Goal: Register for event/course

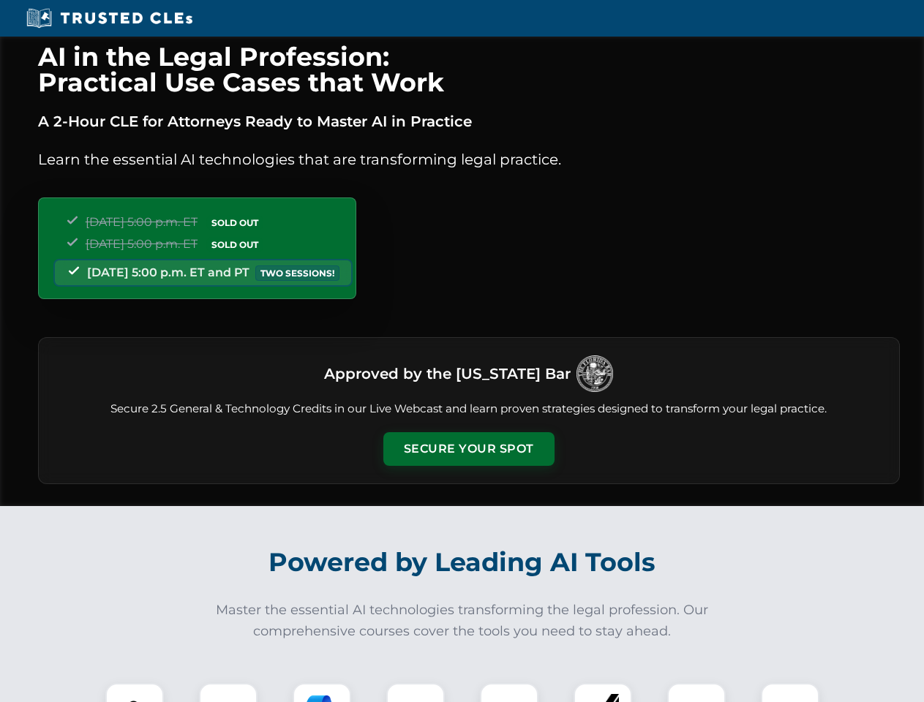
click at [468, 449] on button "Secure Your Spot" at bounding box center [468, 449] width 171 height 34
click at [135, 693] on img at bounding box center [134, 712] width 42 height 42
click at [228, 693] on div at bounding box center [228, 712] width 59 height 59
click at [322, 693] on div at bounding box center [322, 712] width 59 height 59
